Goal: Task Accomplishment & Management: Manage account settings

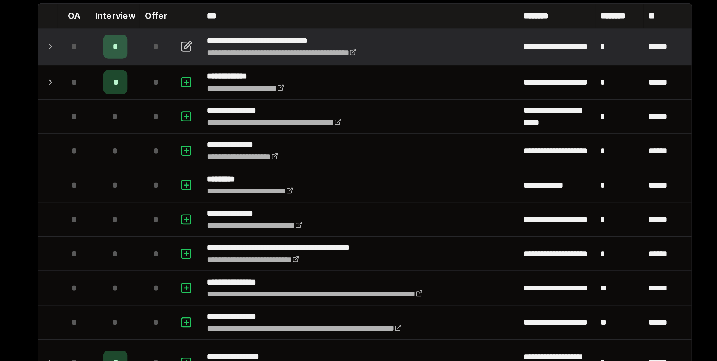
click at [211, 75] on icon at bounding box center [211, 75] width 1 height 2
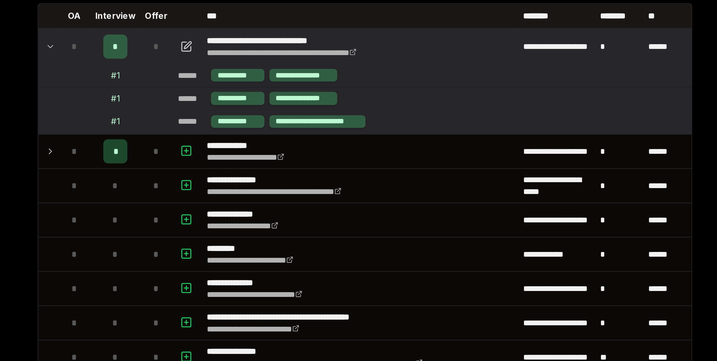
click at [211, 75] on icon at bounding box center [212, 75] width 2 height 1
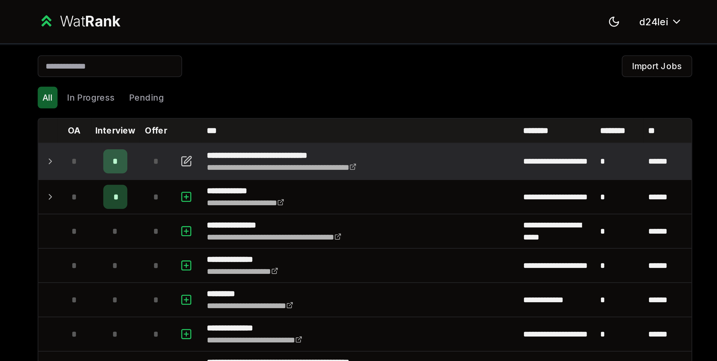
click at [258, 33] on input at bounding box center [239, 31] width 67 height 10
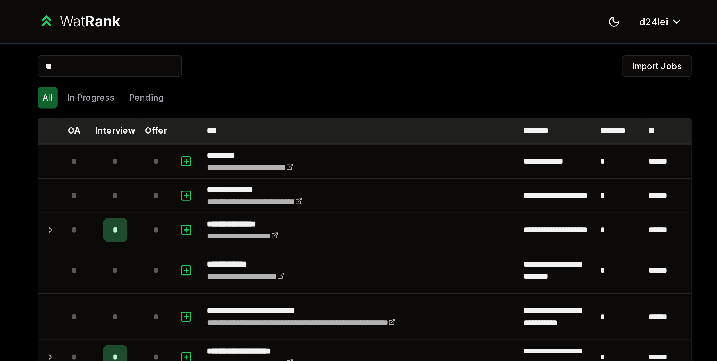
type input "*"
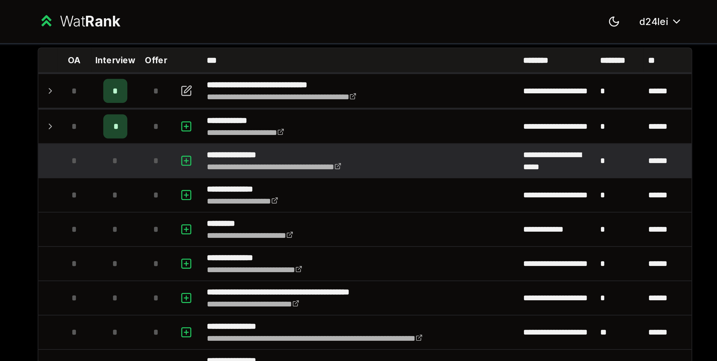
scroll to position [14, 0]
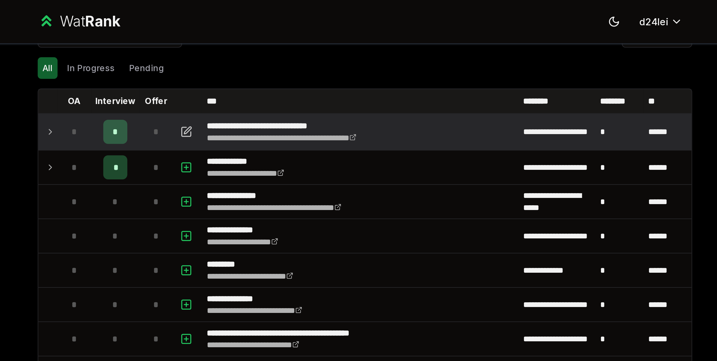
click at [209, 63] on icon at bounding box center [211, 61] width 4 height 7
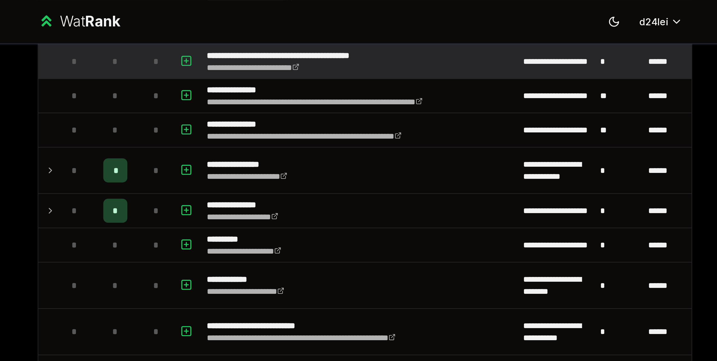
scroll to position [184, 0]
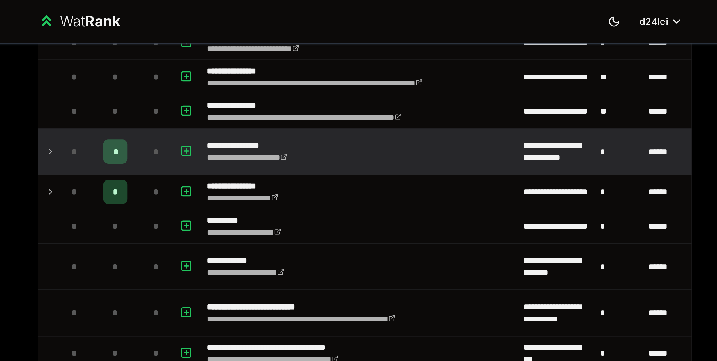
click at [209, 69] on icon at bounding box center [211, 70] width 4 height 7
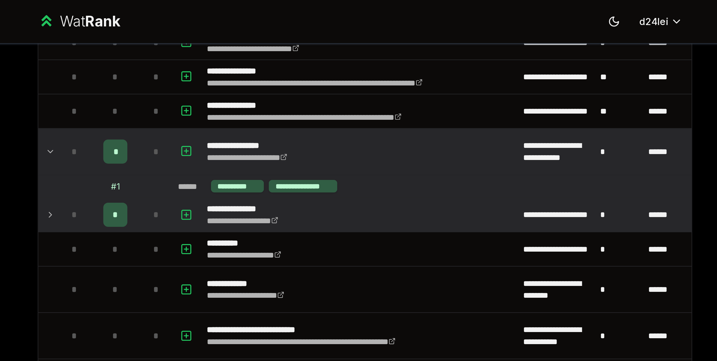
click at [217, 97] on div "*" at bounding box center [222, 100] width 11 height 11
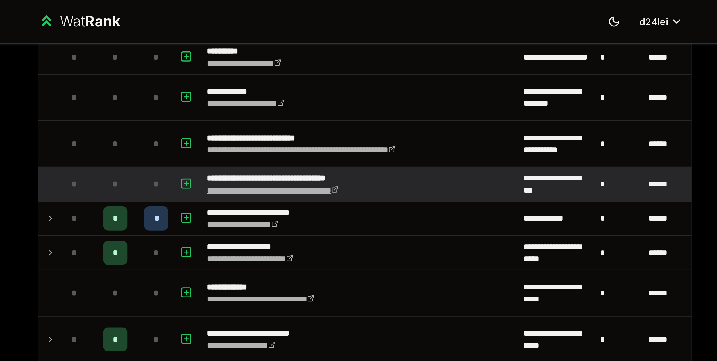
scroll to position [315, 0]
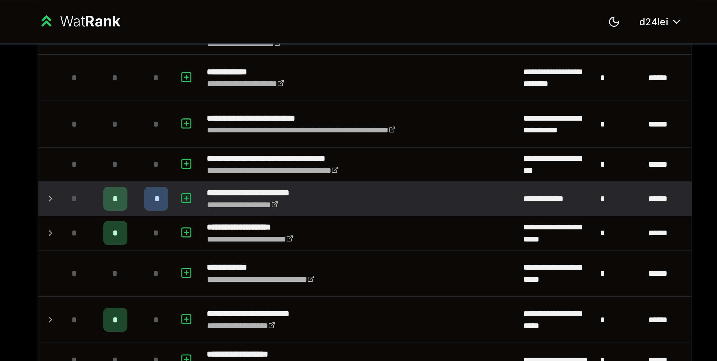
click at [209, 89] on icon at bounding box center [211, 92] width 4 height 7
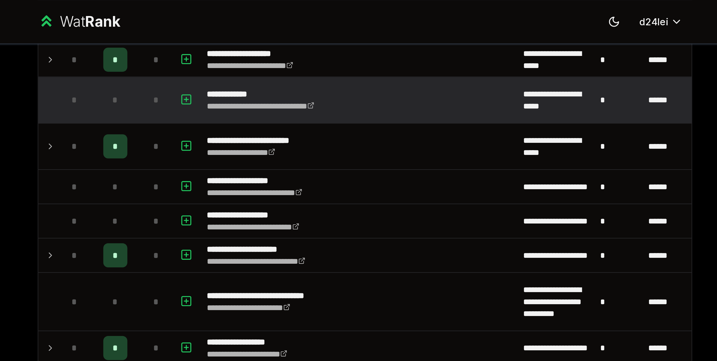
scroll to position [420, 0]
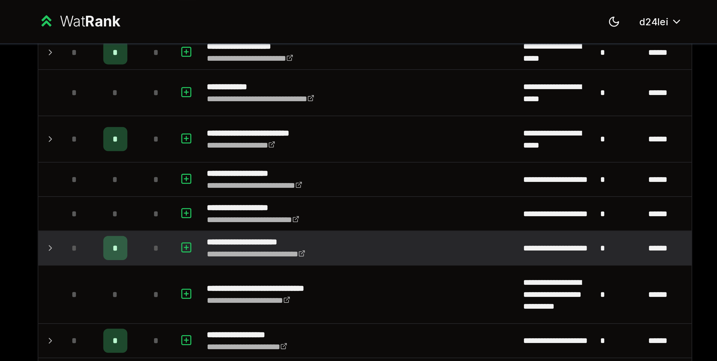
click at [250, 112] on td "*" at bounding box center [242, 116] width 22 height 16
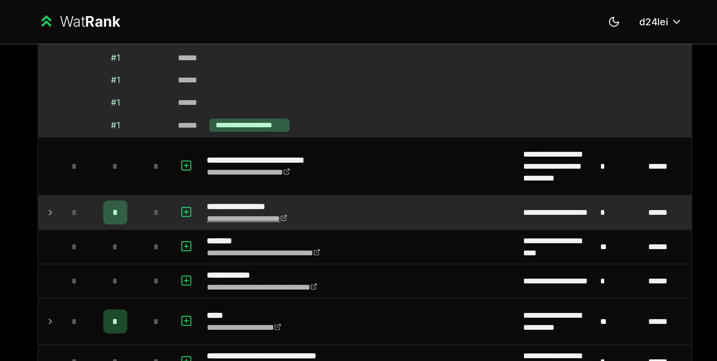
scroll to position [565, 0]
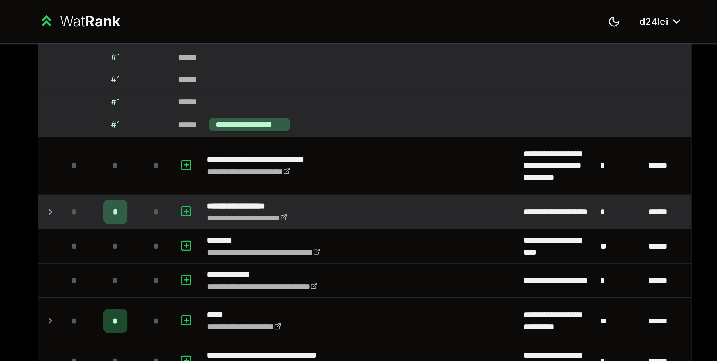
click at [253, 95] on td "*" at bounding box center [261, 99] width 16 height 16
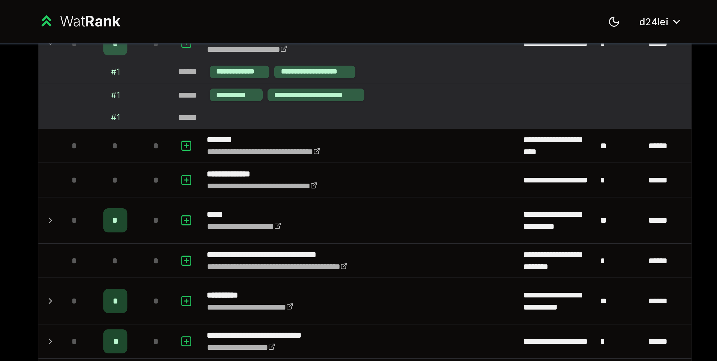
scroll to position [644, 0]
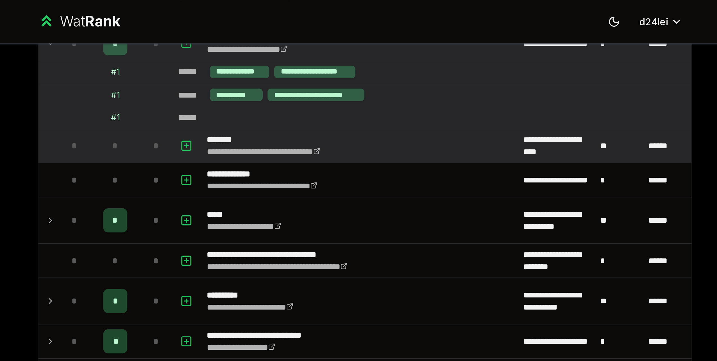
click at [248, 66] on td "*" at bounding box center [242, 68] width 22 height 16
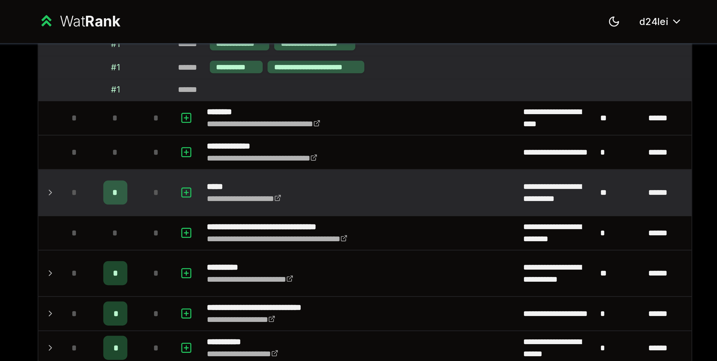
scroll to position [657, 0]
click at [253, 88] on td "*" at bounding box center [261, 89] width 16 height 21
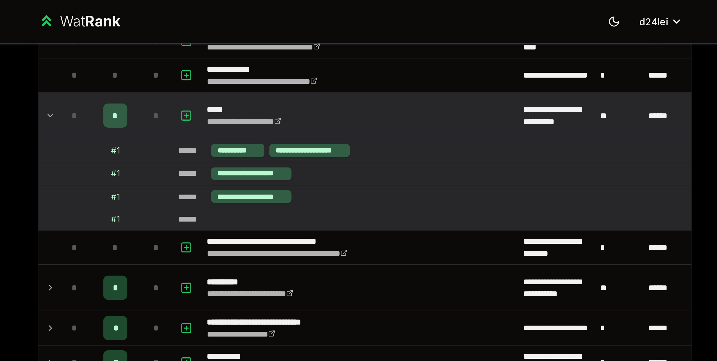
scroll to position [696, 0]
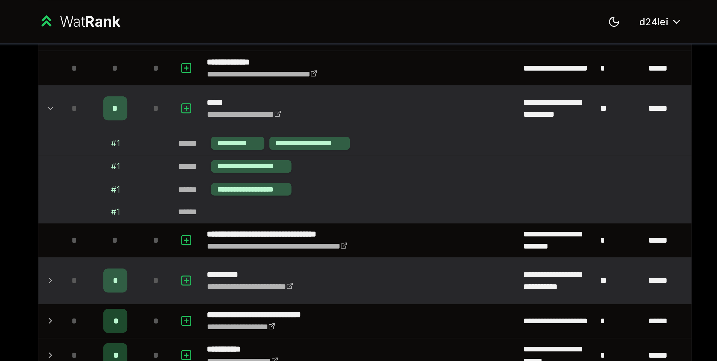
click at [248, 123] on td "*" at bounding box center [242, 130] width 22 height 21
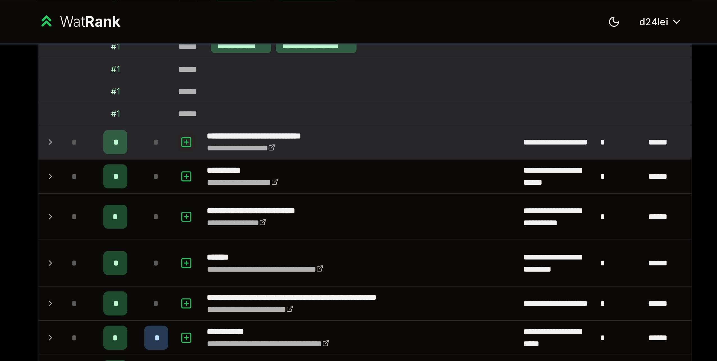
scroll to position [854, 0]
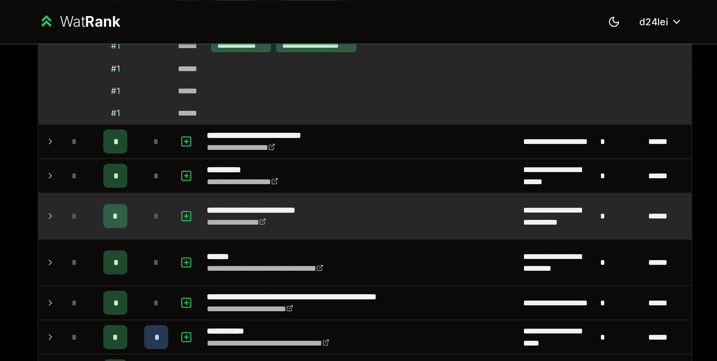
click at [256, 99] on div "*" at bounding box center [261, 100] width 11 height 11
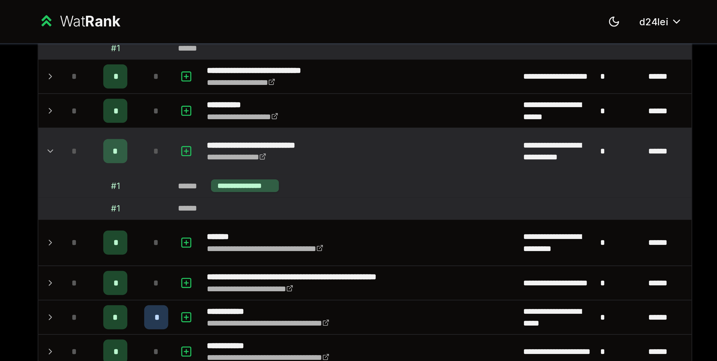
scroll to position [906, 0]
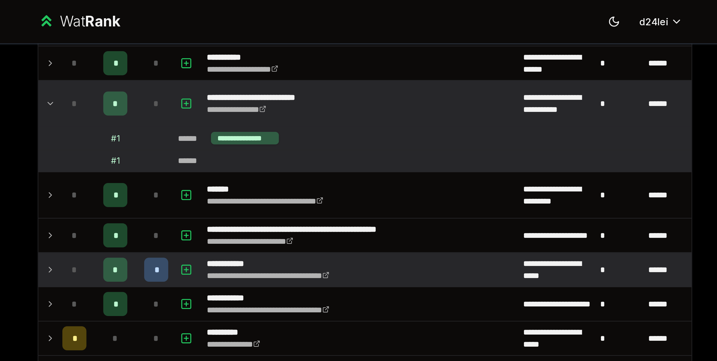
click at [249, 118] on td "*" at bounding box center [242, 126] width 22 height 16
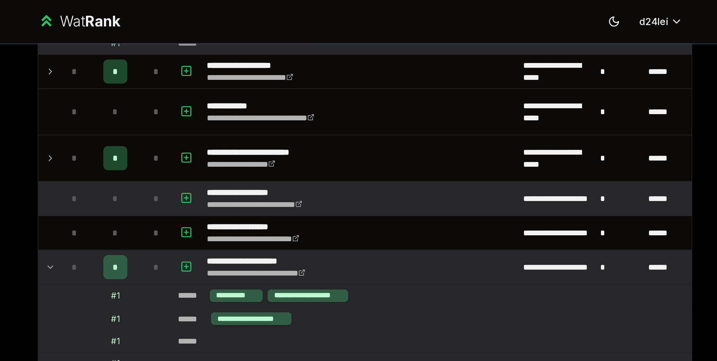
scroll to position [408, 0]
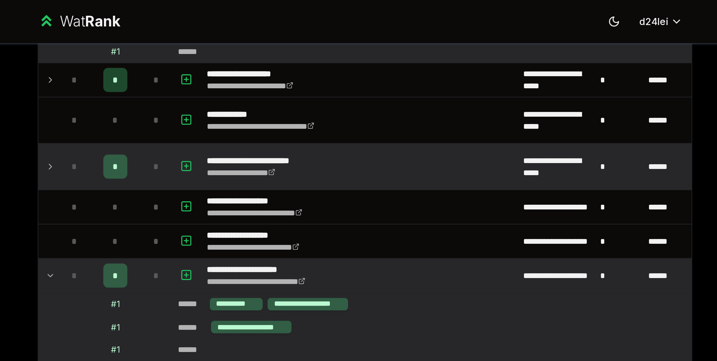
click at [209, 74] on icon at bounding box center [211, 77] width 4 height 7
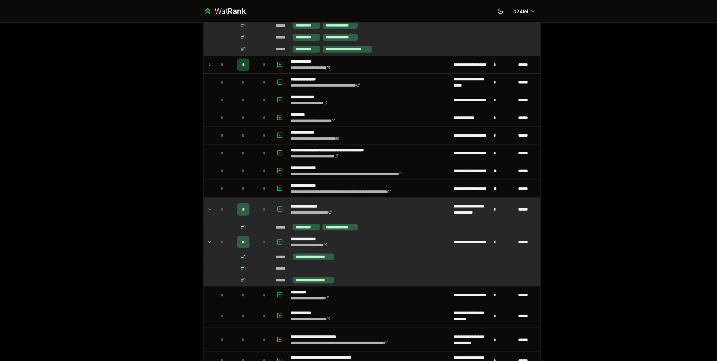
scroll to position [0, 0]
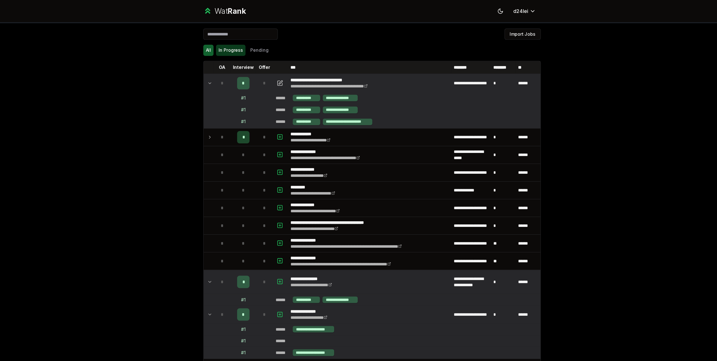
click at [227, 47] on button "In Progress" at bounding box center [230, 45] width 27 height 10
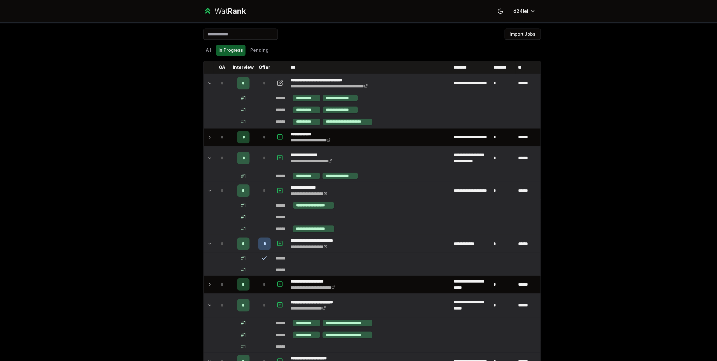
click at [214, 45] on div "All In Progress Pending" at bounding box center [359, 45] width 306 height 10
click at [212, 45] on button "All" at bounding box center [210, 45] width 9 height 10
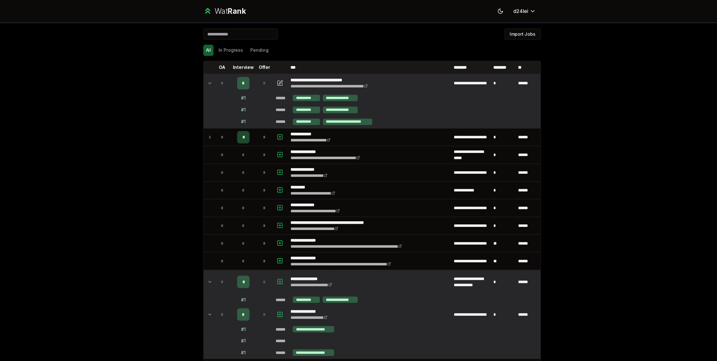
drag, startPoint x: 229, startPoint y: 38, endPoint x: 232, endPoint y: 47, distance: 9.1
click at [232, 47] on button "In Progress" at bounding box center [230, 45] width 27 height 10
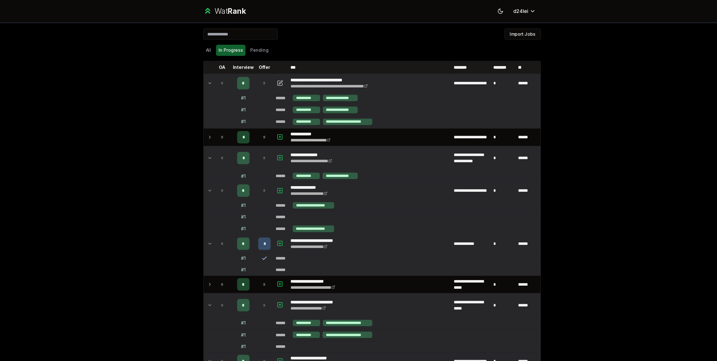
click at [477, 189] on div "**********" at bounding box center [358, 180] width 717 height 361
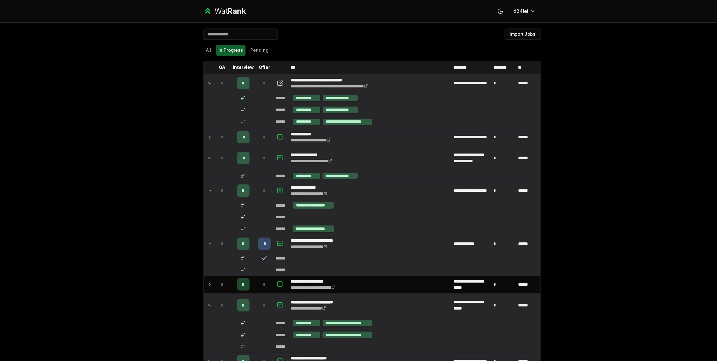
click at [274, 124] on icon "button" at bounding box center [275, 124] width 2 height 0
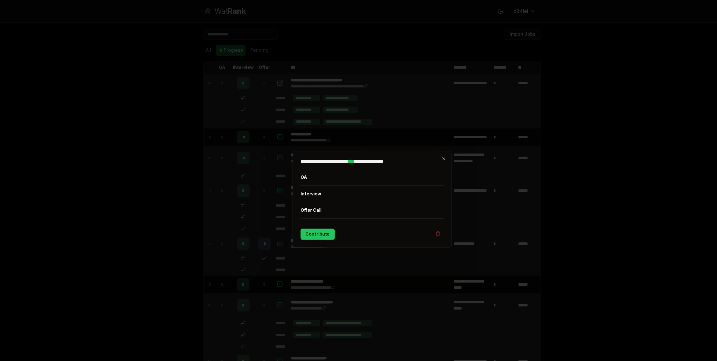
click at [311, 176] on button "Interview" at bounding box center [359, 175] width 130 height 15
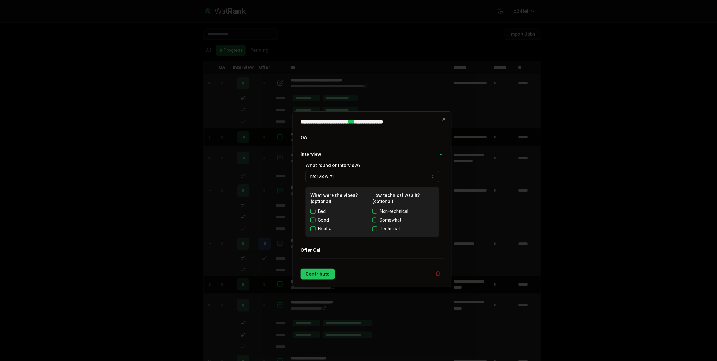
click at [351, 231] on button "Offer Call" at bounding box center [359, 226] width 130 height 15
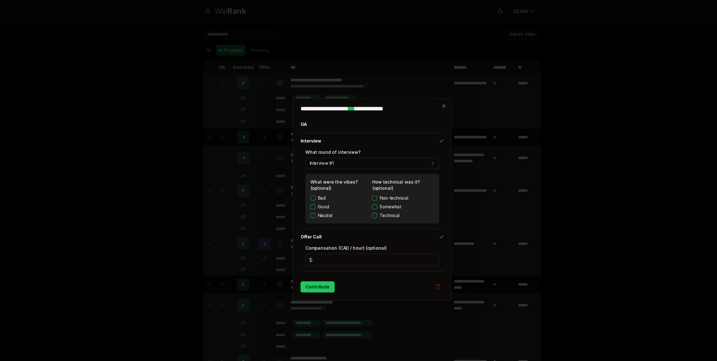
click at [361, 239] on input "*" at bounding box center [358, 235] width 121 height 11
click at [359, 219] on div "Offer Call Compensation (CAD / hour) (optional) *" at bounding box center [359, 226] width 130 height 39
click at [424, 96] on icon "button" at bounding box center [423, 96] width 3 height 3
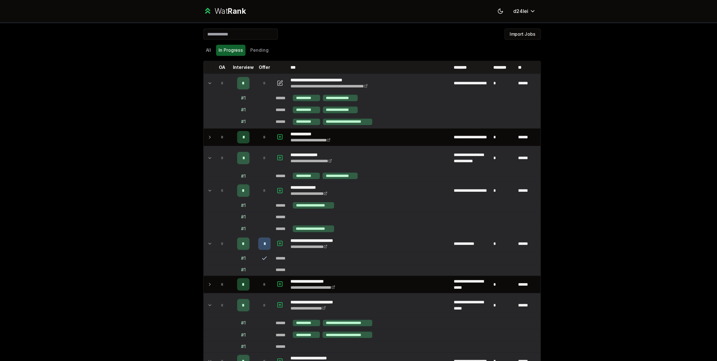
click at [128, 120] on div "**********" at bounding box center [358, 180] width 717 height 361
click at [209, 73] on icon at bounding box center [211, 75] width 4 height 7
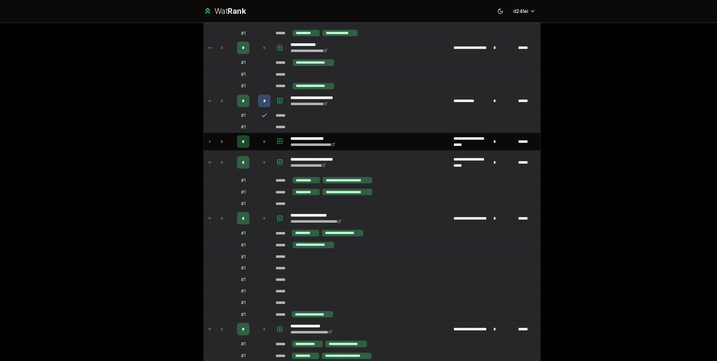
scroll to position [127, 0]
